Goal: Book appointment/travel/reservation

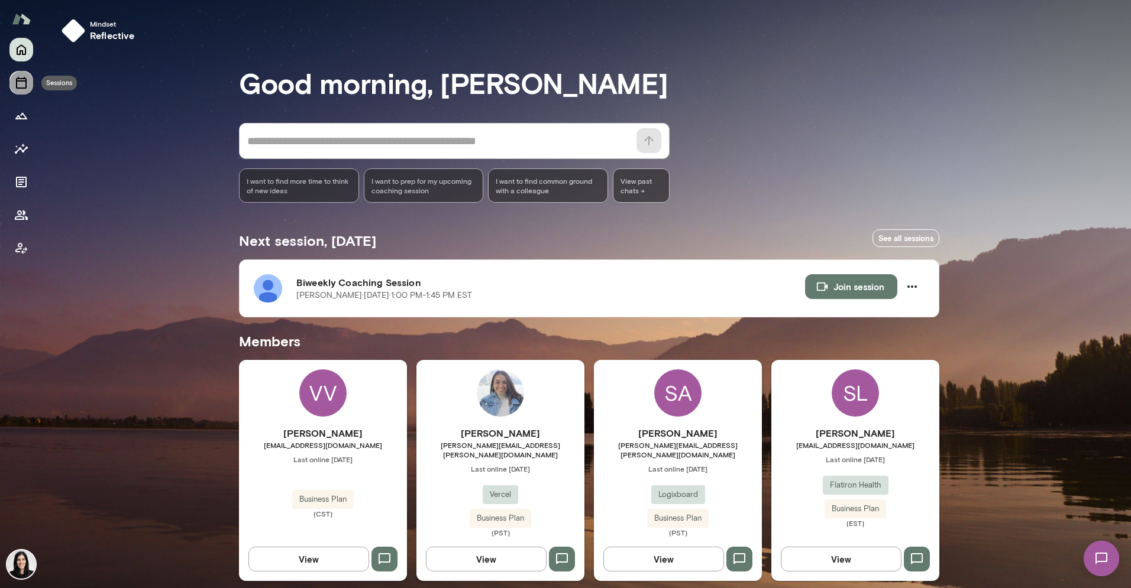
click at [21, 76] on icon "Sessions" at bounding box center [21, 83] width 14 height 14
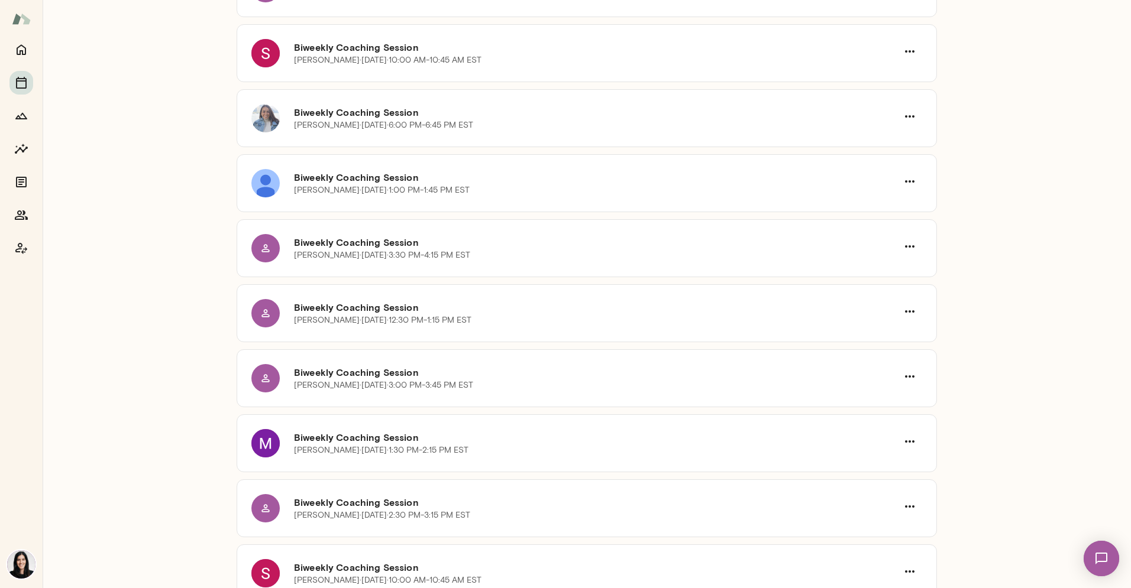
scroll to position [475, 0]
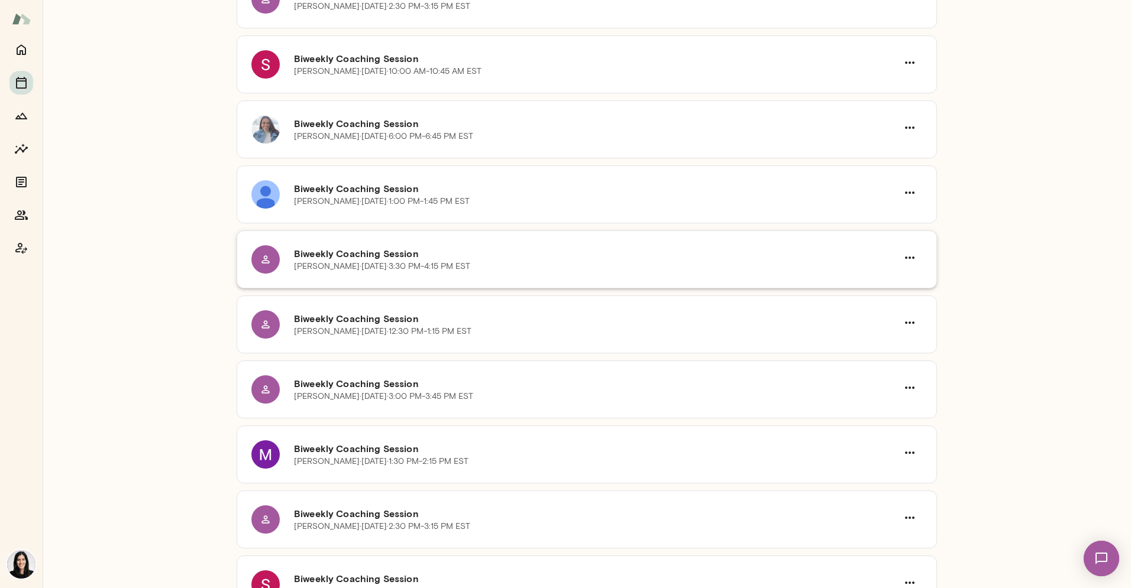
click at [694, 258] on h6 "Biweekly Coaching Session" at bounding box center [595, 254] width 603 height 14
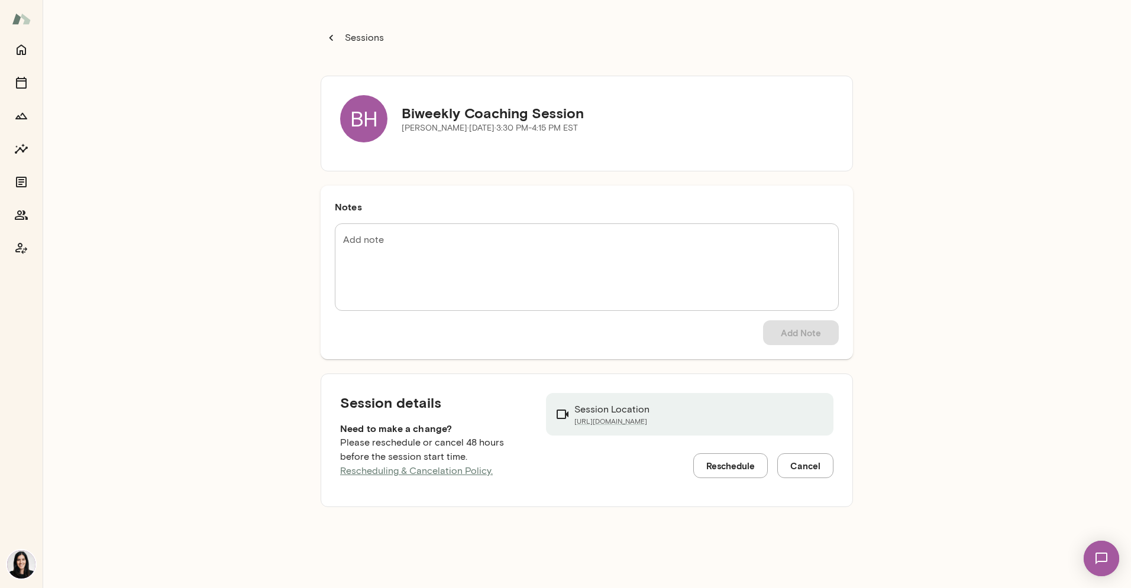
click at [736, 471] on button "Reschedule" at bounding box center [730, 466] width 75 height 25
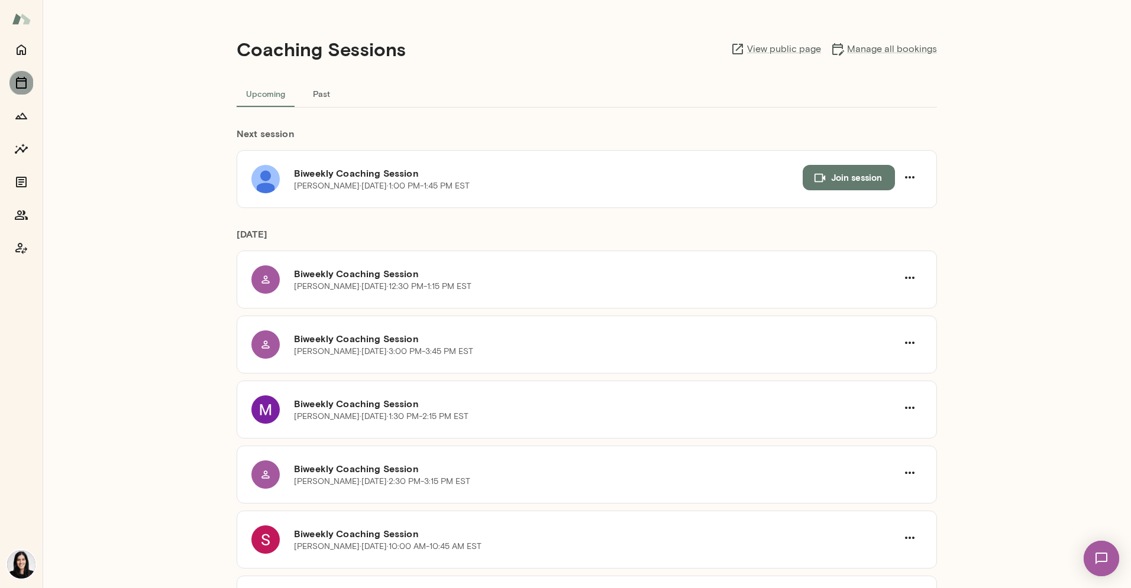
click at [27, 82] on icon "Sessions" at bounding box center [21, 83] width 14 height 14
click at [883, 57] on div "Coaching Sessions View public page Manage all bookings" at bounding box center [587, 49] width 700 height 60
click at [879, 50] on link "Manage all bookings" at bounding box center [883, 49] width 106 height 14
